Goal: Navigation & Orientation: Find specific page/section

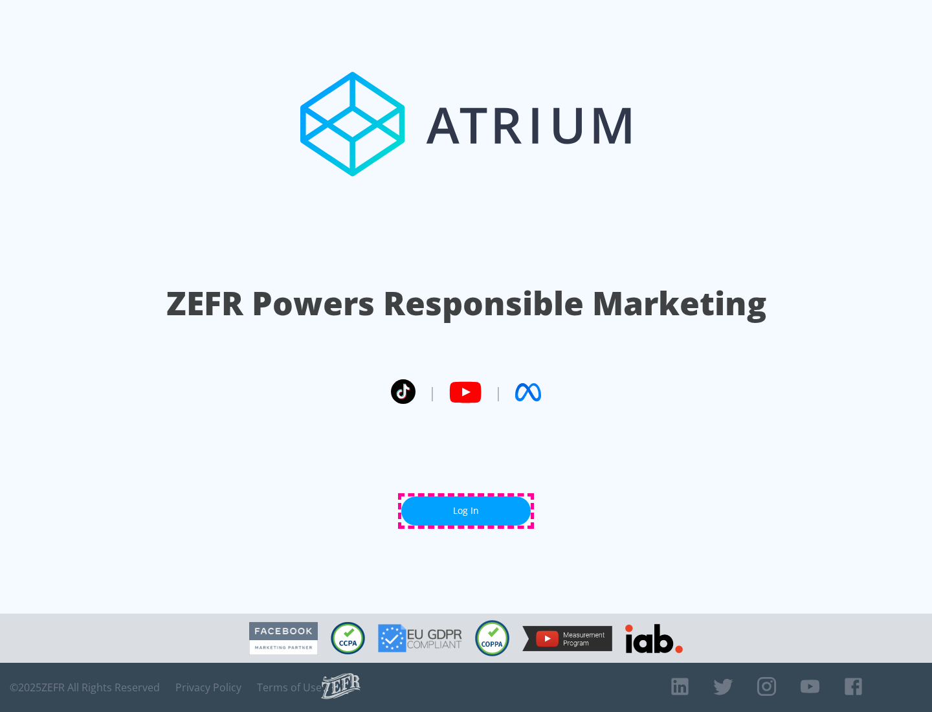
click at [466, 511] on link "Log In" at bounding box center [465, 511] width 129 height 29
